Goal: Information Seeking & Learning: Find contact information

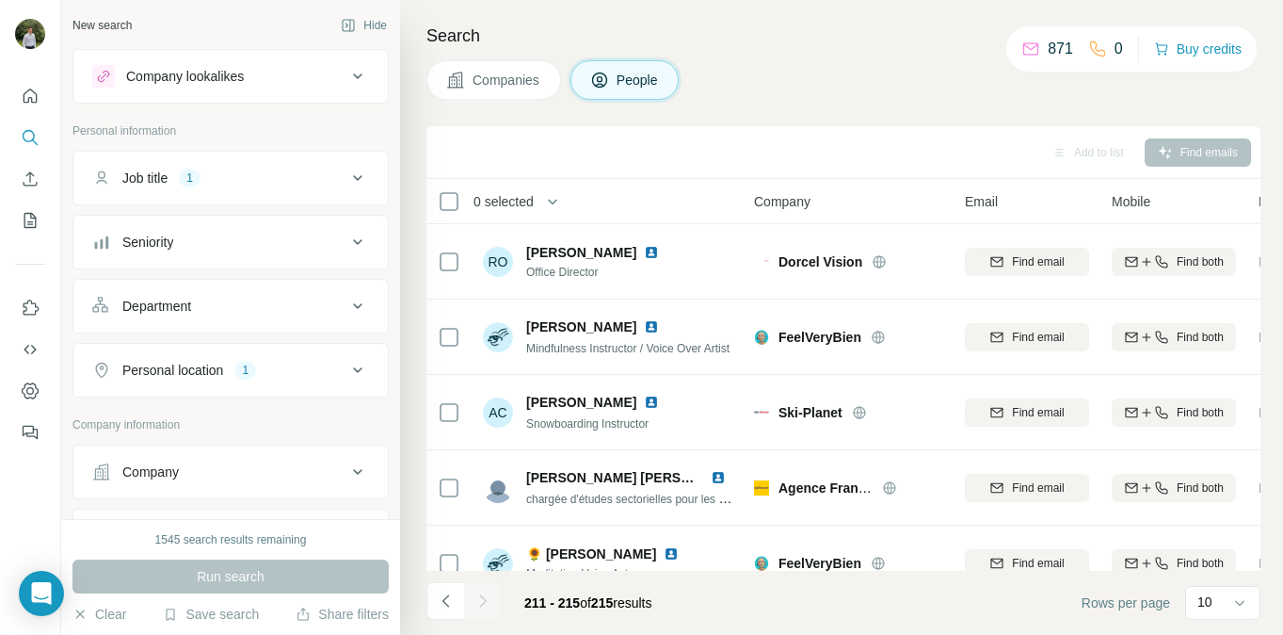
click at [254, 183] on div "Job title 1" at bounding box center [219, 178] width 254 height 19
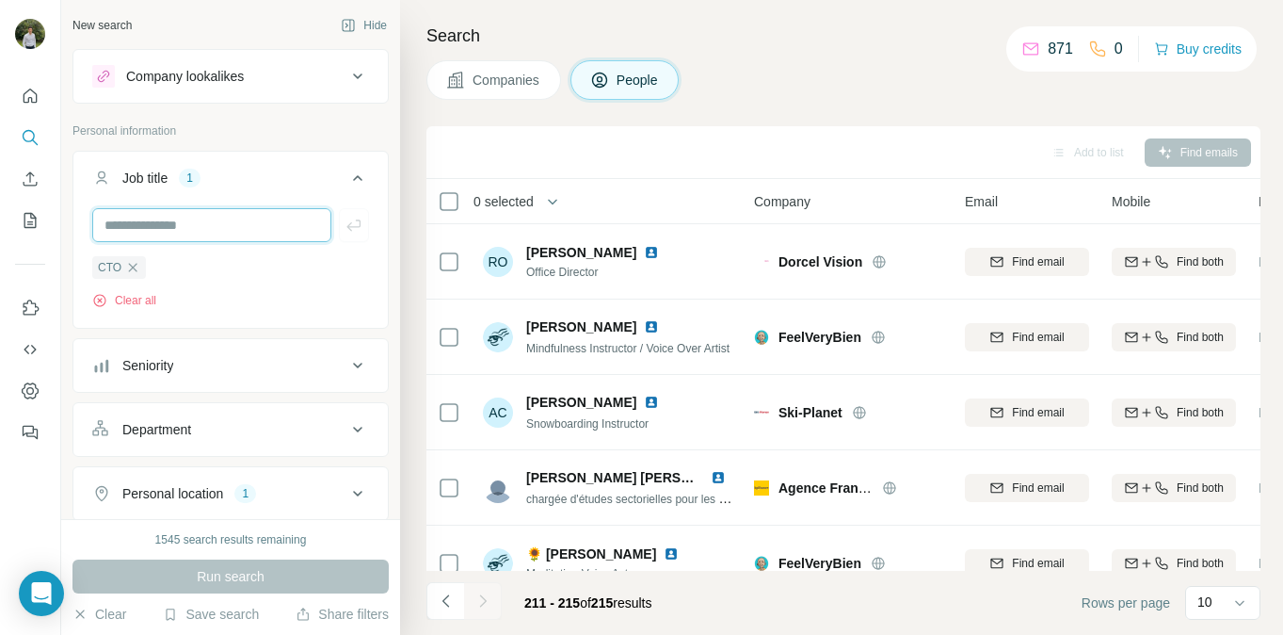
click at [318, 228] on input "text" at bounding box center [211, 225] width 239 height 34
type input "***"
click at [358, 225] on icon "button" at bounding box center [354, 225] width 19 height 19
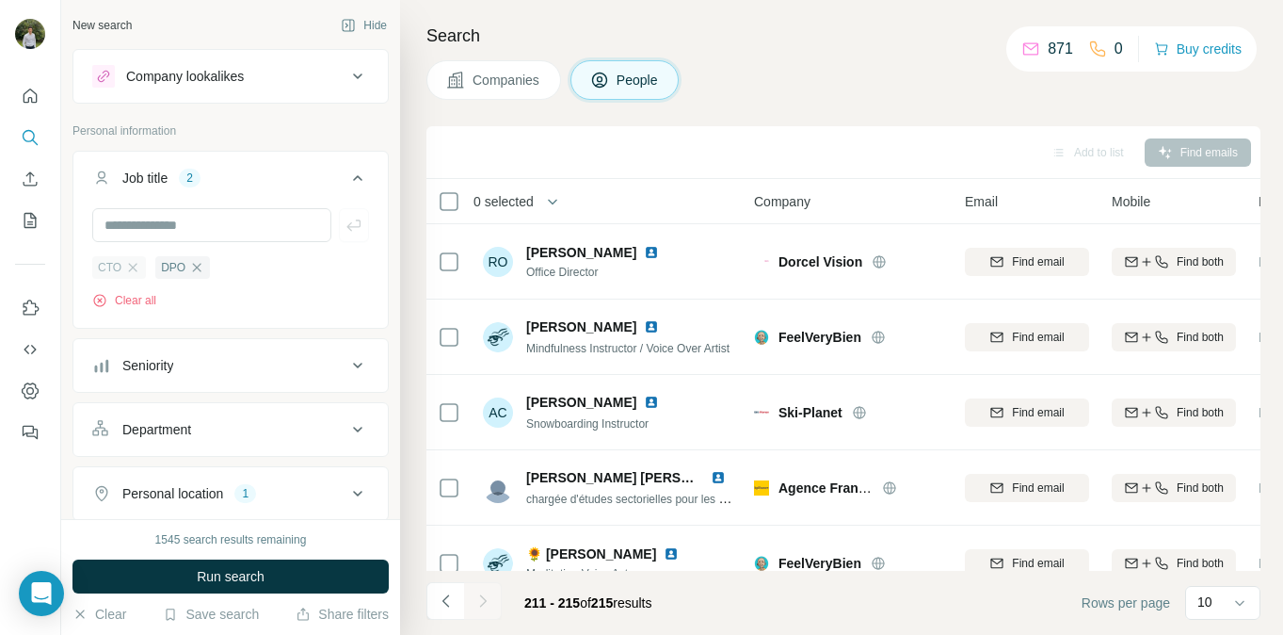
click at [141, 266] on div "CTO" at bounding box center [119, 267] width 54 height 23
click at [132, 266] on icon "button" at bounding box center [133, 267] width 8 height 8
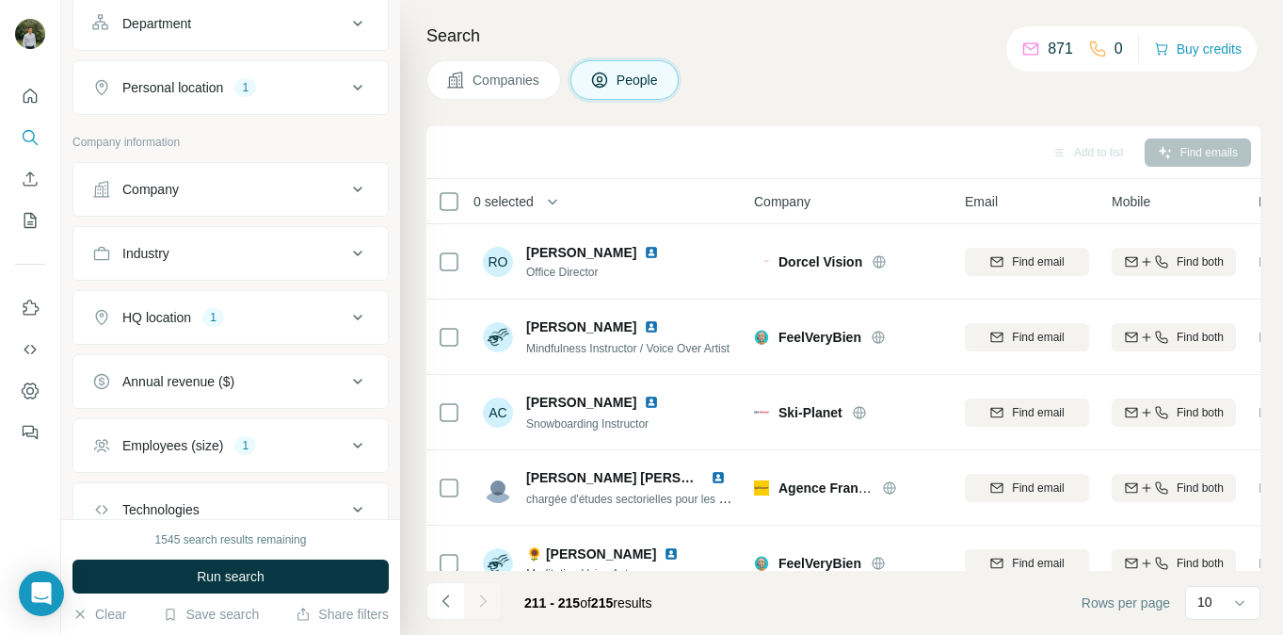
scroll to position [676, 0]
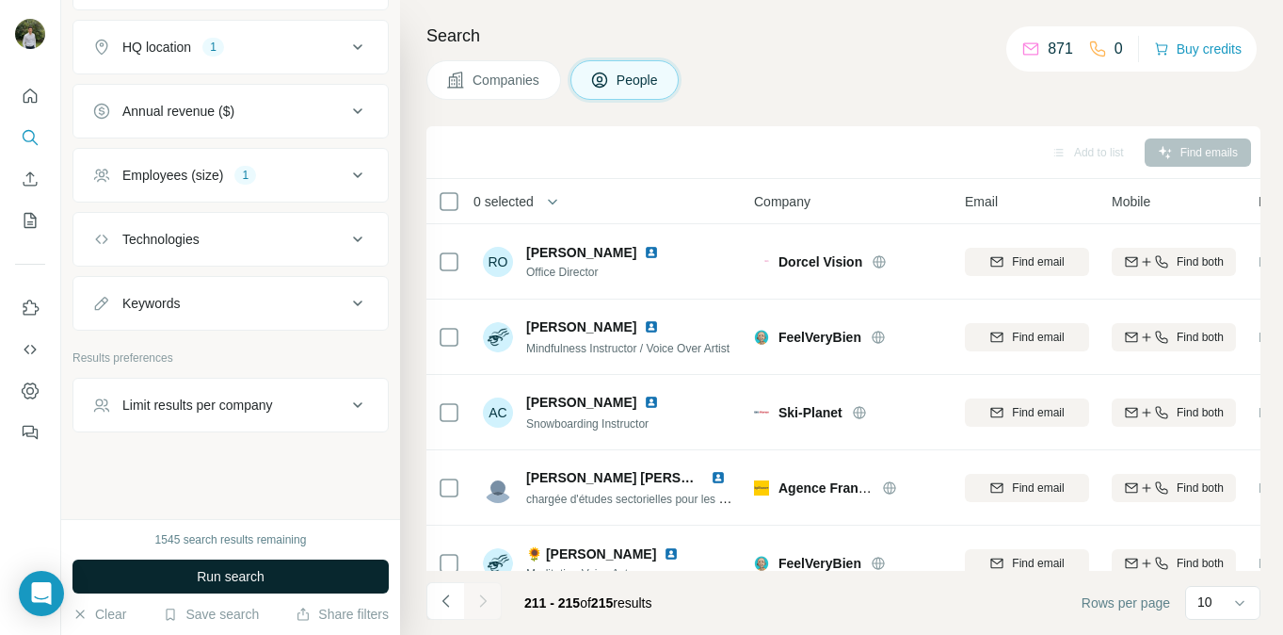
click at [243, 560] on button "Run search" at bounding box center [230, 576] width 316 height 34
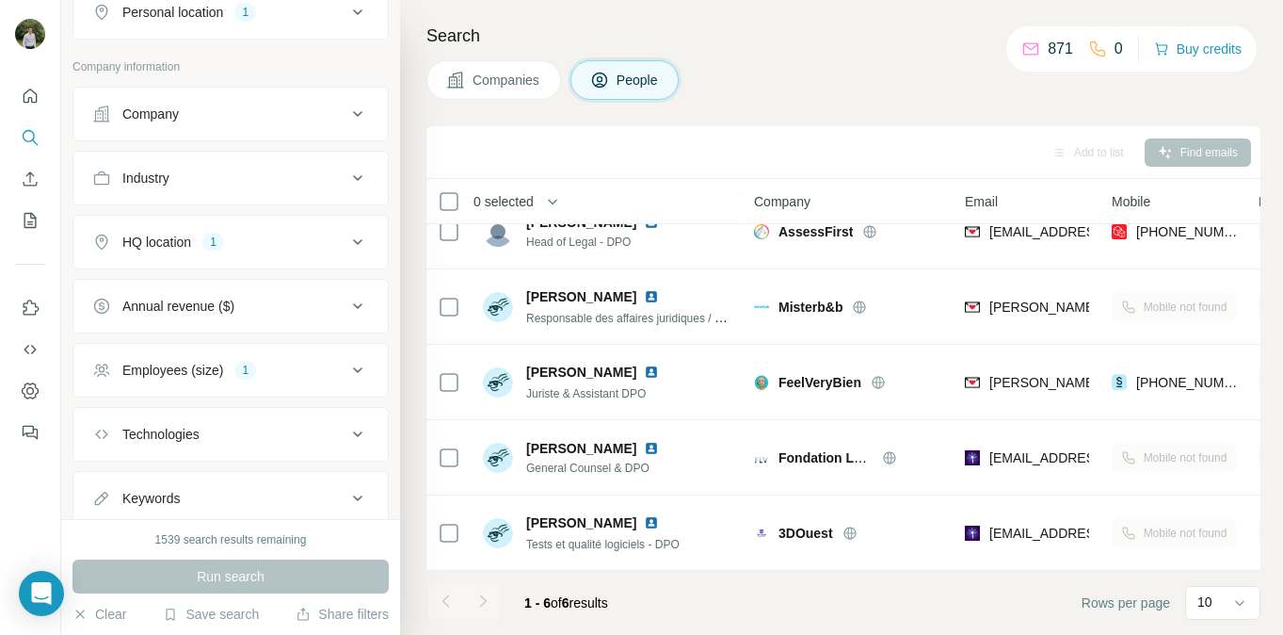
scroll to position [485, 0]
click at [223, 362] on div "Employees (size) 1" at bounding box center [219, 366] width 254 height 19
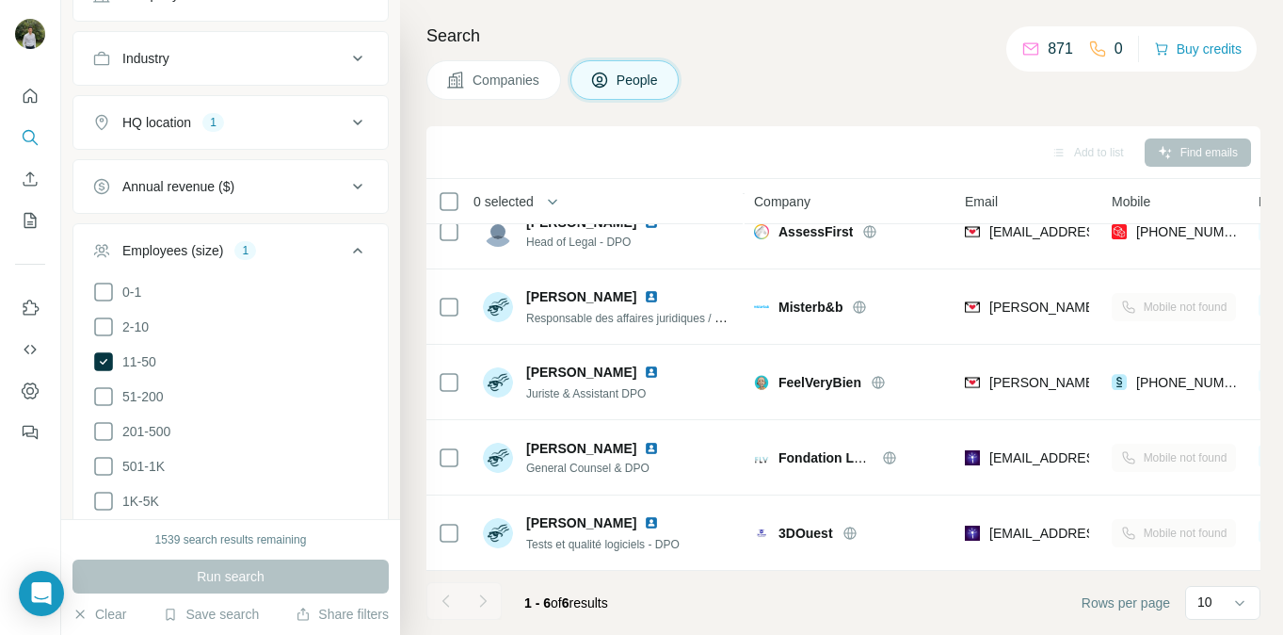
scroll to position [603, 0]
click at [106, 431] on icon at bounding box center [103, 428] width 23 height 23
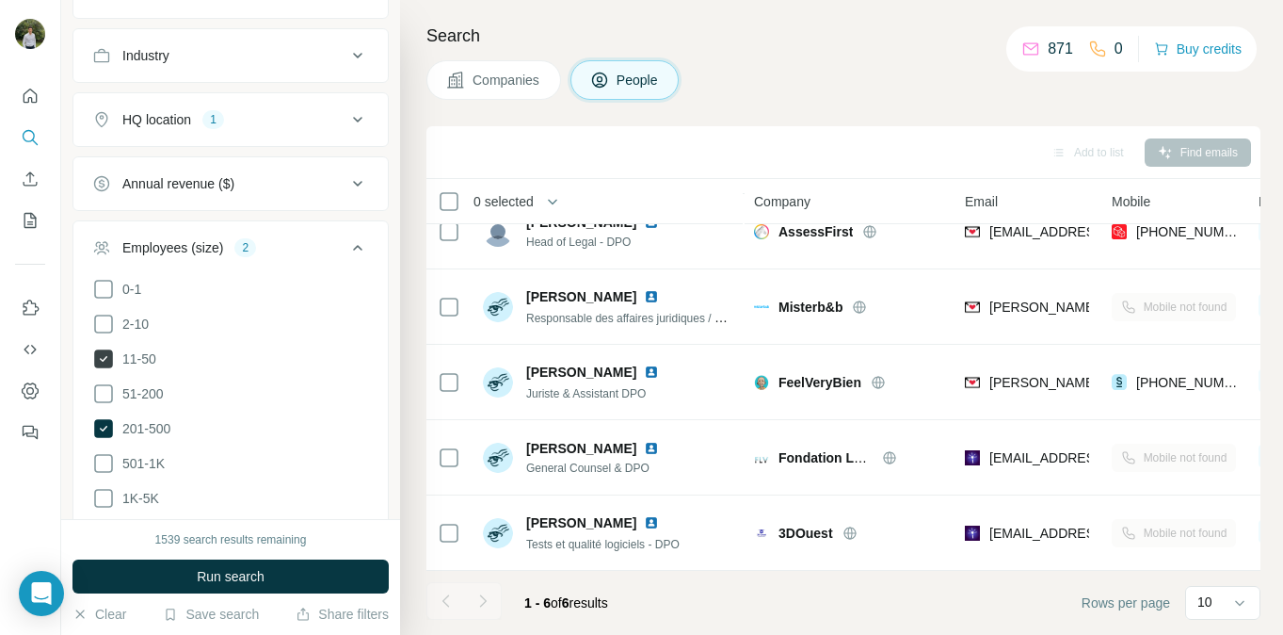
click at [109, 350] on icon at bounding box center [103, 358] width 19 height 19
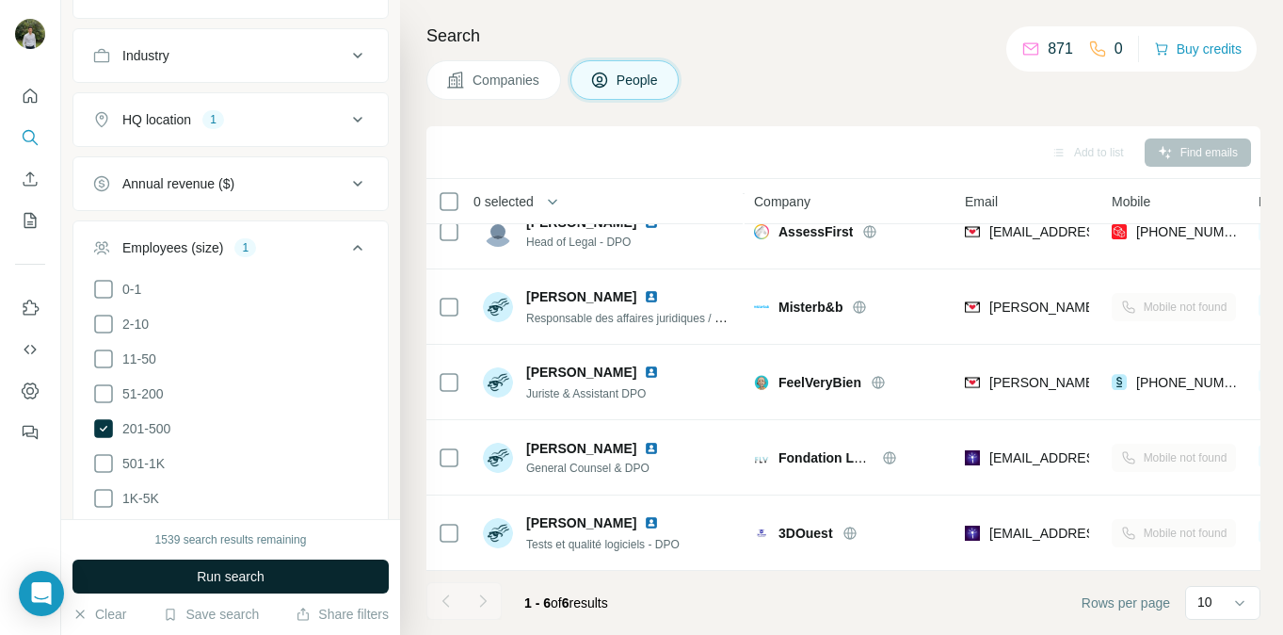
click at [265, 577] on button "Run search" at bounding box center [230, 576] width 316 height 34
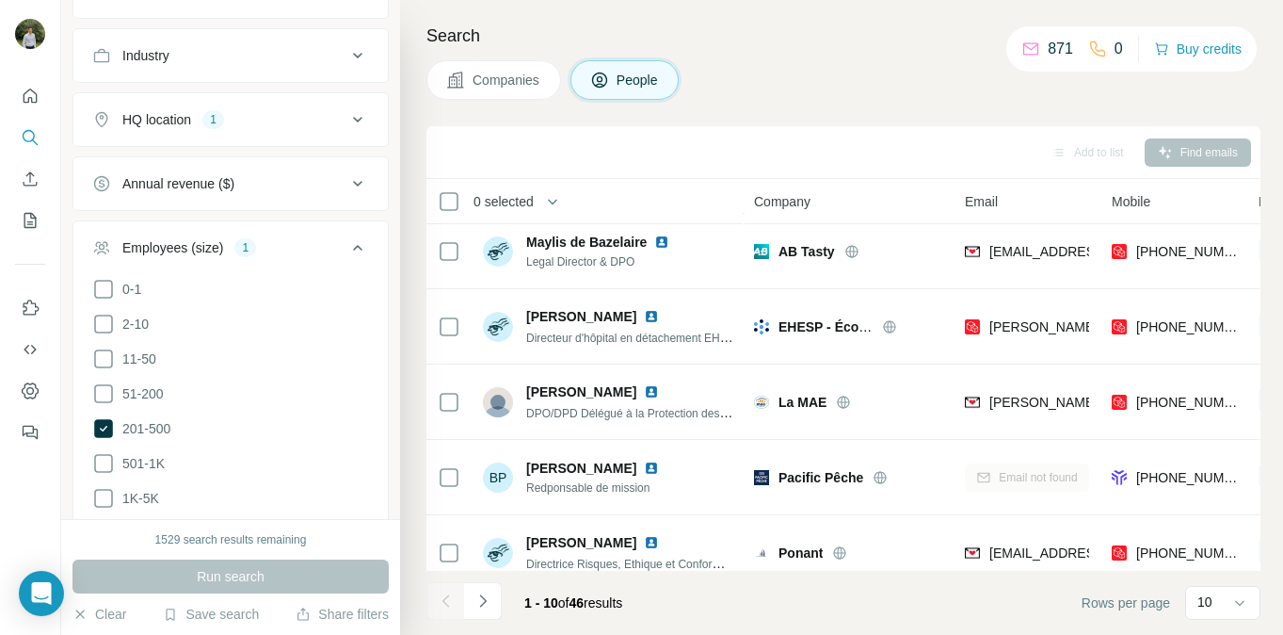
scroll to position [407, 0]
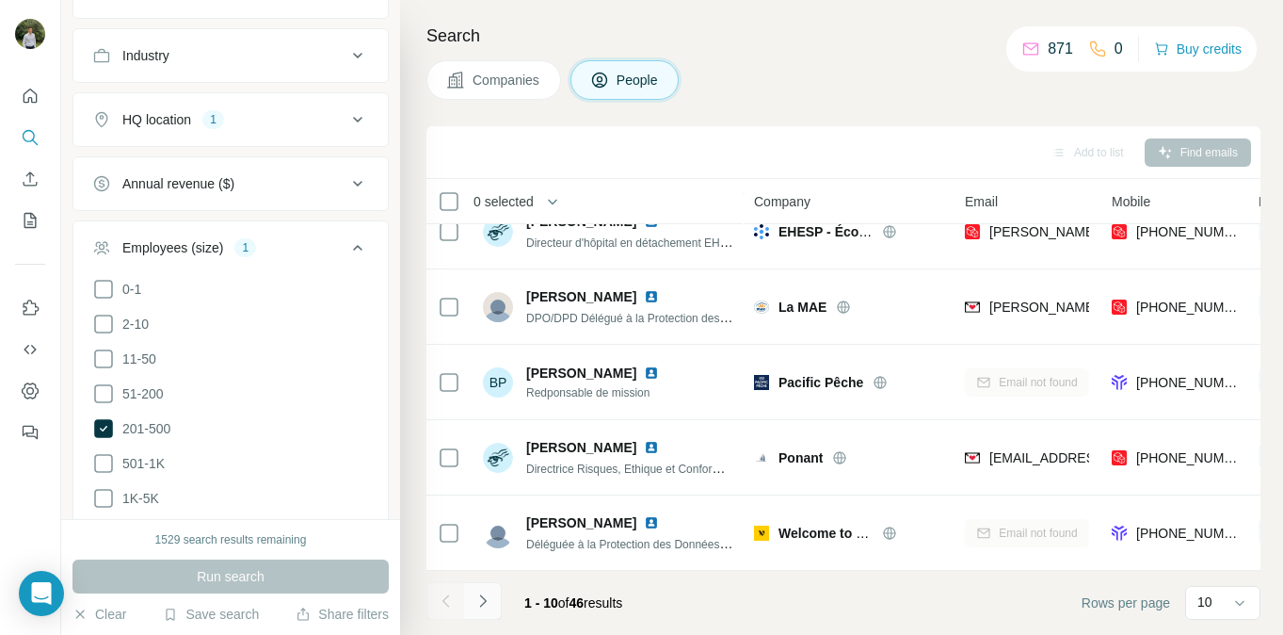
click at [490, 602] on icon "Navigate to next page" at bounding box center [483, 600] width 19 height 19
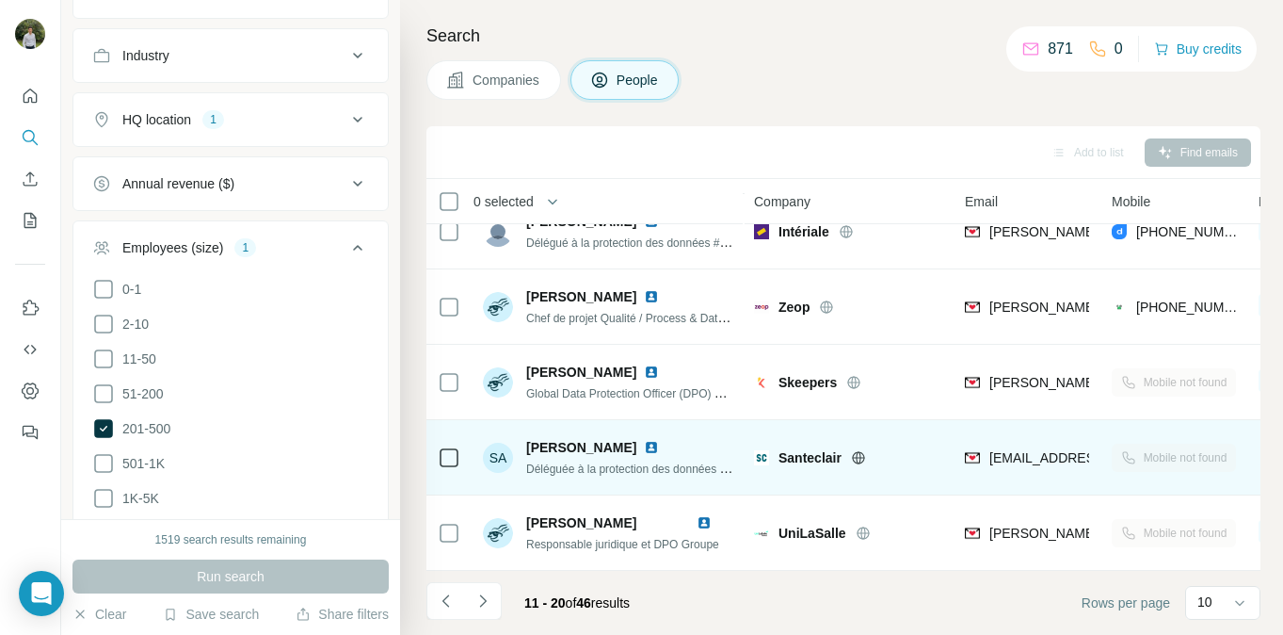
click at [644, 449] on img at bounding box center [651, 447] width 15 height 15
